Goal: Answer question/provide support: Share knowledge or assist other users

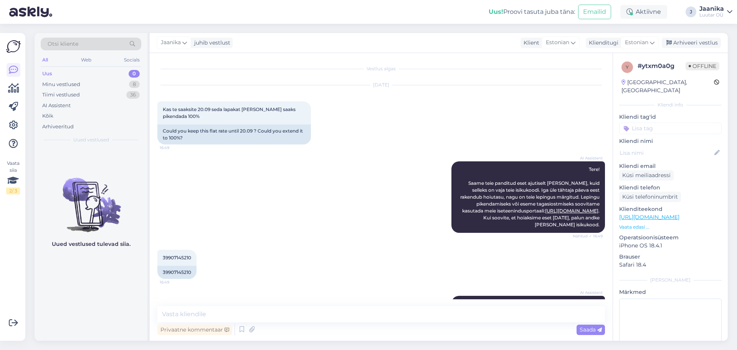
scroll to position [411, 0]
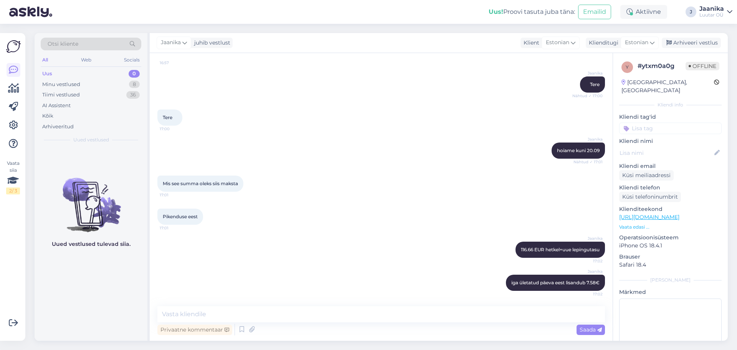
click at [53, 74] on div "Uus 0" at bounding box center [91, 73] width 101 height 11
click at [60, 84] on div "Minu vestlused" at bounding box center [61, 85] width 38 height 8
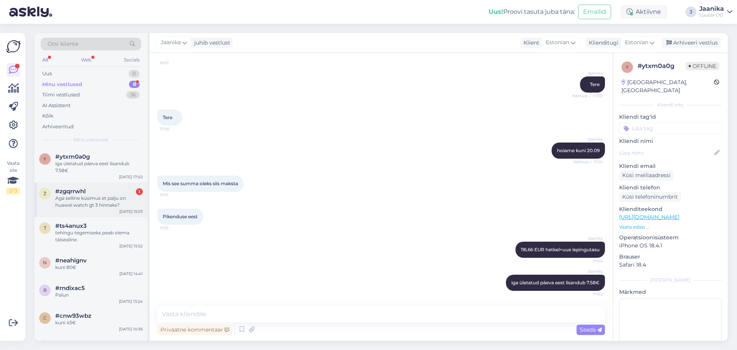
click at [78, 201] on div "Aga selline küsimus et palju on huawei watch gt 3 hinnaks?" at bounding box center [99, 202] width 88 height 14
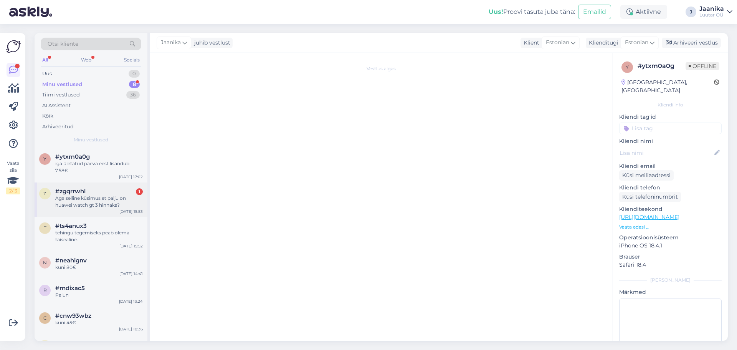
scroll to position [231, 0]
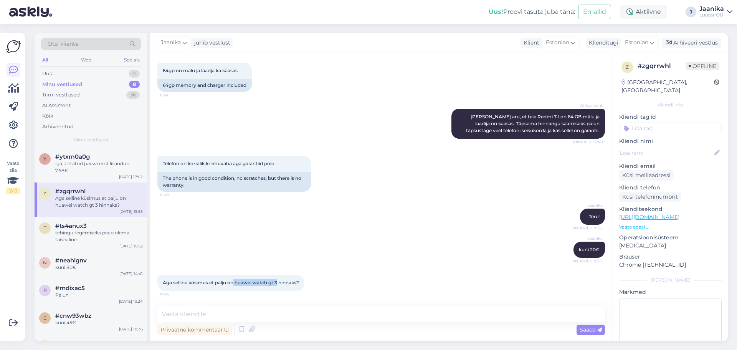
drag, startPoint x: 279, startPoint y: 283, endPoint x: 236, endPoint y: 283, distance: 43.4
click at [236, 283] on span "Aga selline küsimus et palju on huawei watch gt 3 hinnaks?" at bounding box center [231, 282] width 136 height 6
copy span "huawei watch gt 3"
click at [288, 313] on textarea at bounding box center [381, 314] width 448 height 16
type textarea "[PERSON_NAME] antud mudelit enam"
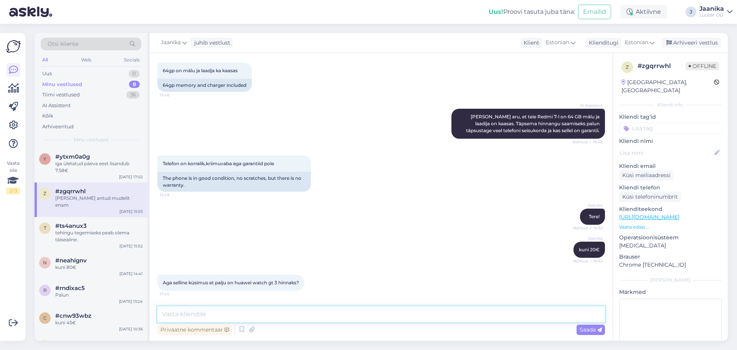
scroll to position [264, 0]
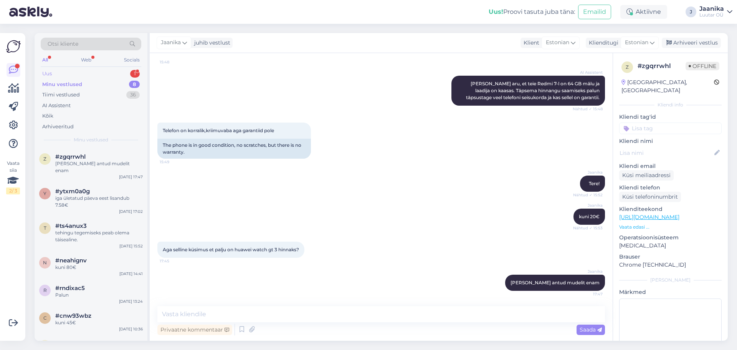
click at [71, 73] on div "Uus 1" at bounding box center [91, 73] width 101 height 11
